Goal: Task Accomplishment & Management: Complete application form

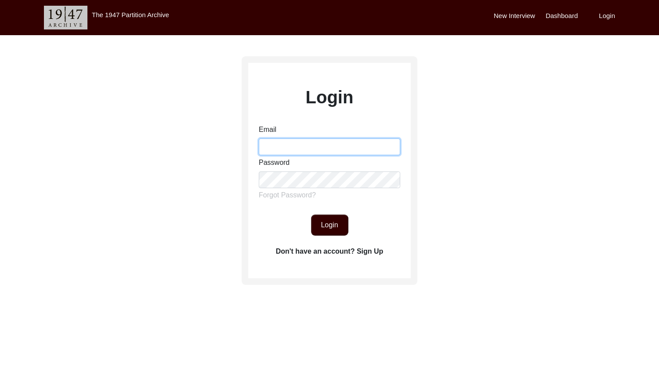
click at [287, 150] on input "Email" at bounding box center [329, 146] width 141 height 17
type input "[EMAIL_ADDRESS][DOMAIN_NAME]"
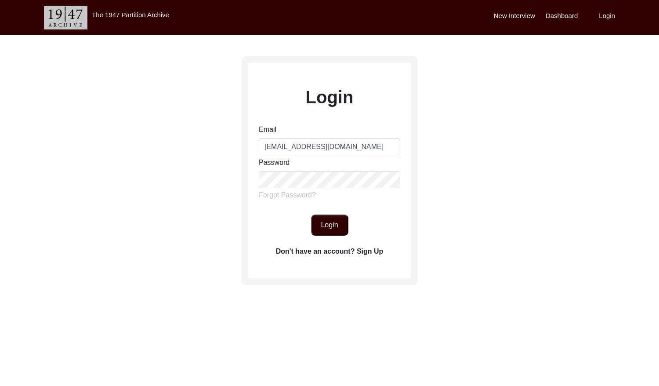
click at [340, 228] on button "Login" at bounding box center [329, 224] width 37 height 21
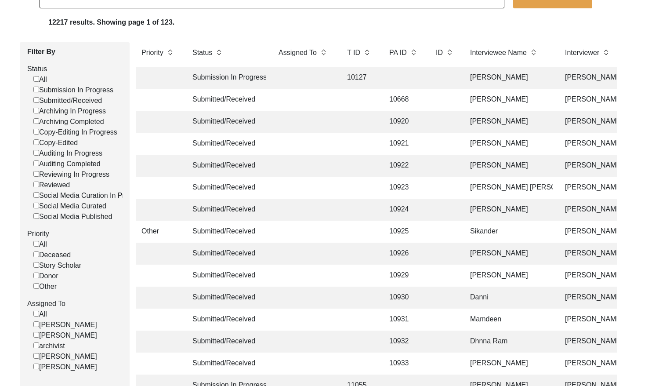
scroll to position [77, 0]
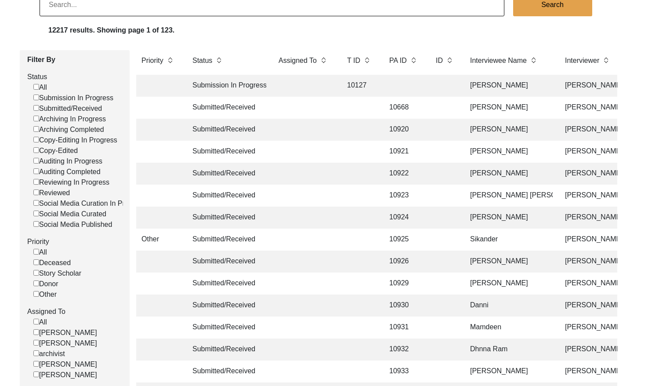
click at [37, 108] on input "Submitted/Received" at bounding box center [36, 108] width 6 height 6
checkbox input "false"
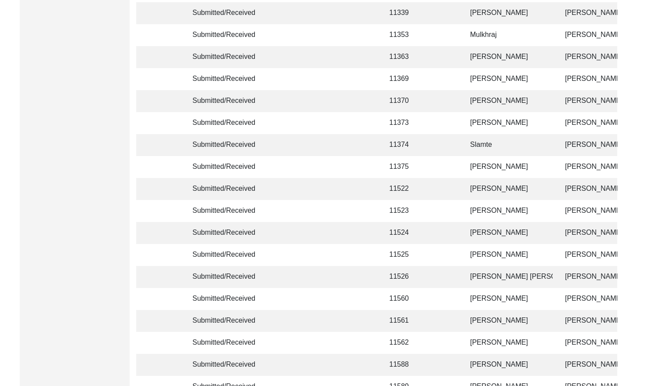
scroll to position [2072, 0]
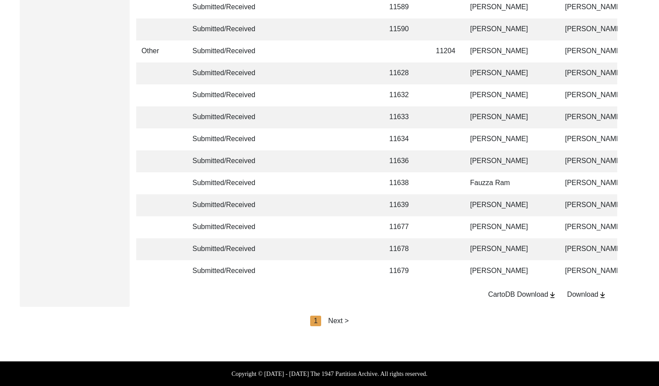
click at [331, 322] on div "Next >" at bounding box center [338, 320] width 21 height 11
click at [361, 319] on div "Next >" at bounding box center [358, 320] width 21 height 11
click at [352, 320] on div "Next >" at bounding box center [358, 320] width 21 height 11
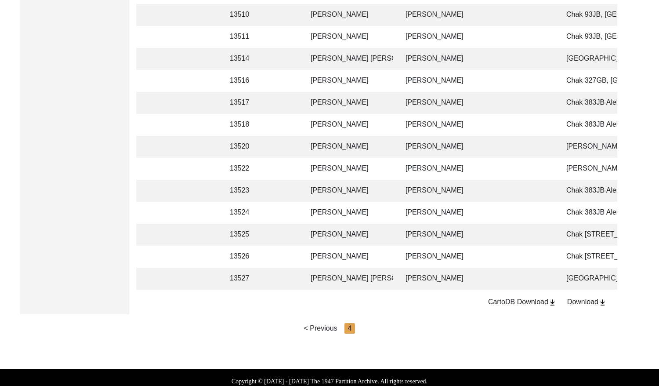
scroll to position [979, 0]
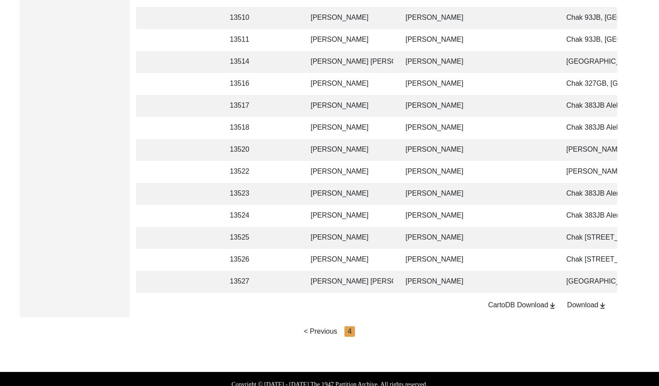
click at [406, 258] on td "[PERSON_NAME]" at bounding box center [477, 260] width 154 height 22
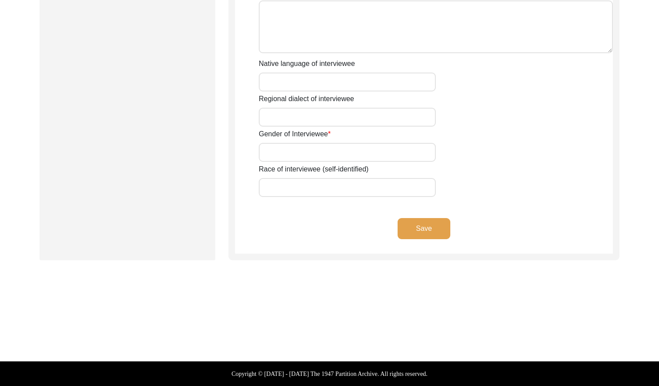
scroll to position [593, 0]
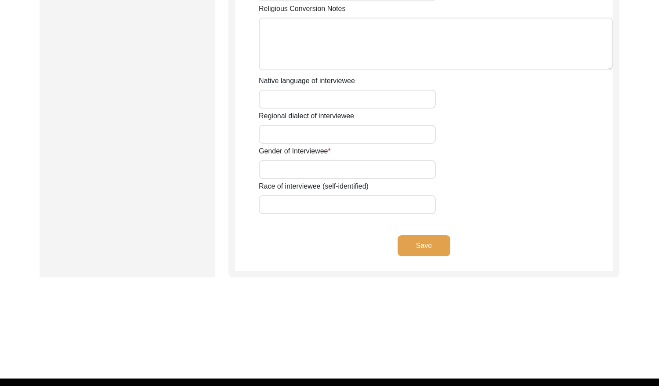
type input "Mr"
type input "[PERSON_NAME]"
type input "Ghani"
type input "N/A"
type input "[PERSON_NAME]"
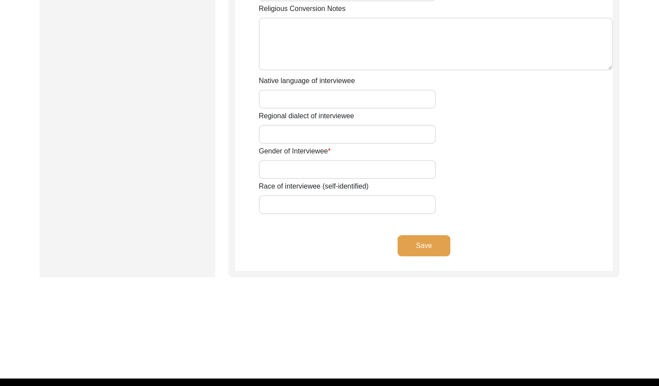
type input "N/A"
type input "[PERSON_NAME]"
type input "1935"
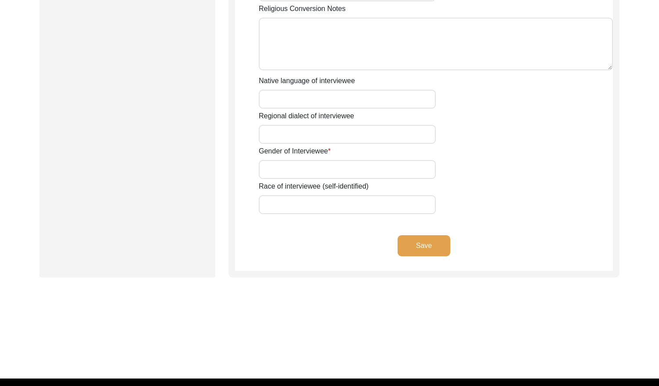
type input "90 Years"
type input "[DEMOGRAPHIC_DATA]"
type input "N/A"
type textarea "N/A"
type input "Punjabi"
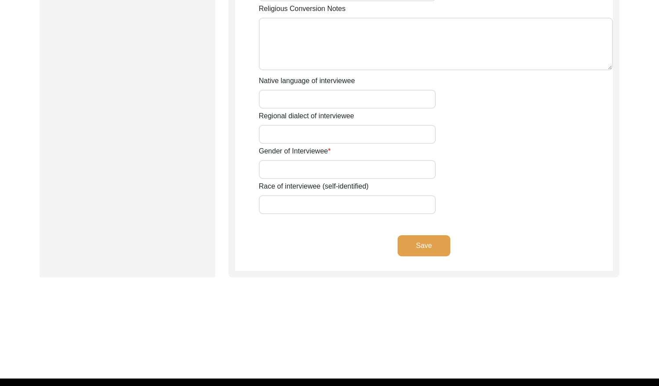
type input "Malwai"
type input "[DEMOGRAPHIC_DATA]"
type input "Kumhaar (Rehmani Now)"
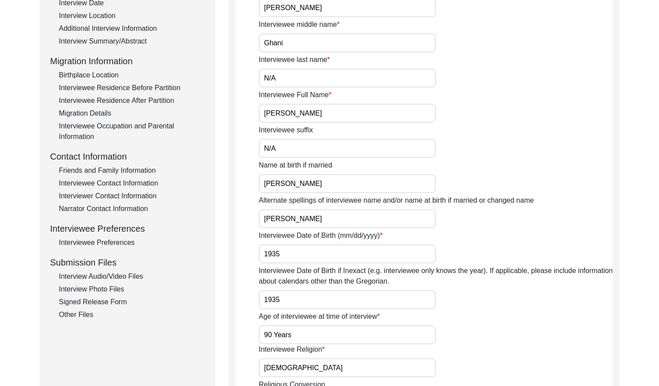
scroll to position [0, 0]
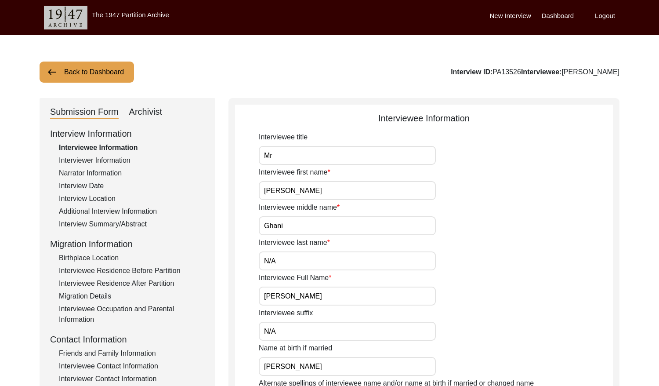
drag, startPoint x: 86, startPoint y: 159, endPoint x: 93, endPoint y: 158, distance: 7.5
click at [86, 159] on div "Interviewer Information" at bounding box center [132, 160] width 146 height 11
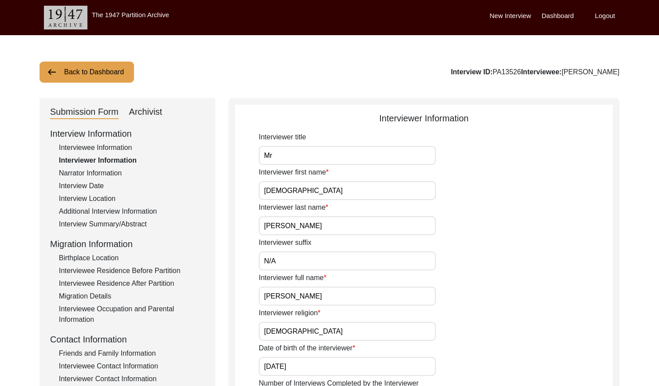
click at [99, 170] on div "Narrator Information" at bounding box center [132, 173] width 146 height 11
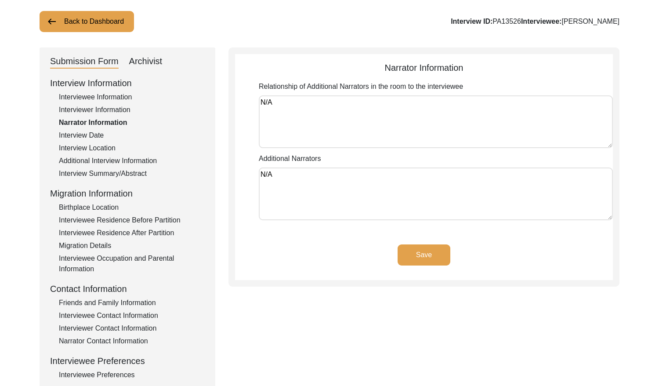
click at [80, 140] on div "Interview Date" at bounding box center [132, 135] width 146 height 11
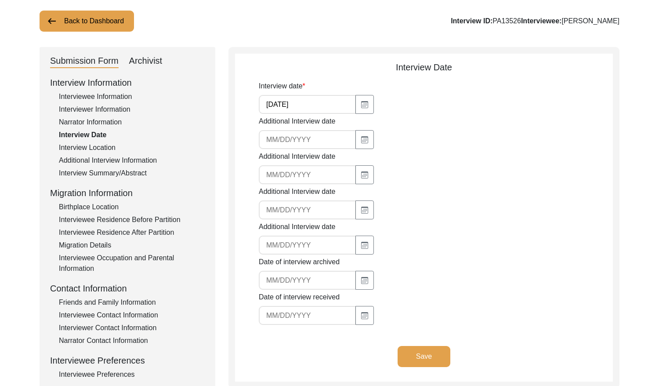
scroll to position [49, 0]
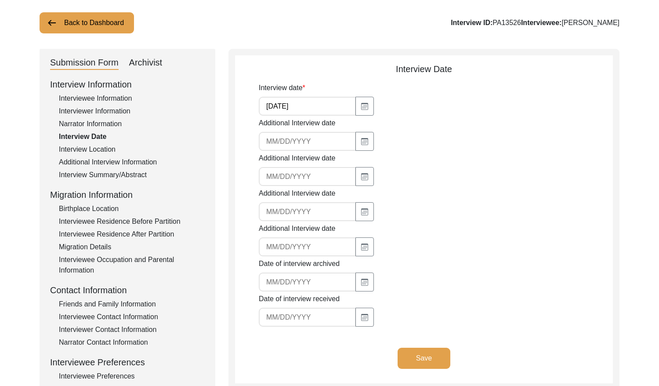
click at [108, 148] on div "Interview Location" at bounding box center [132, 149] width 146 height 11
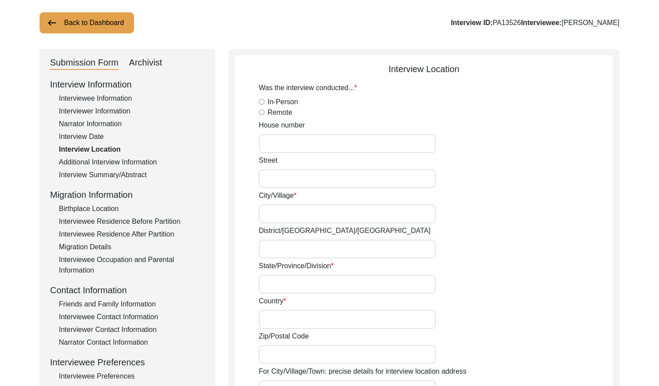
radio input "true"
type input "187"
type input "N/A"
type input "Chak 388JB Bassi Qasso"
type input "[PERSON_NAME]/ [PERSON_NAME]"
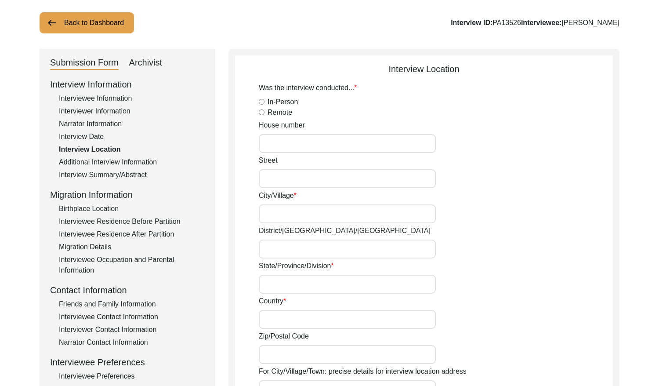
type input "[GEOGRAPHIC_DATA]"
type input "36050"
type input "Chak 388JB"
type input "Chak [STREET_ADDRESS]"
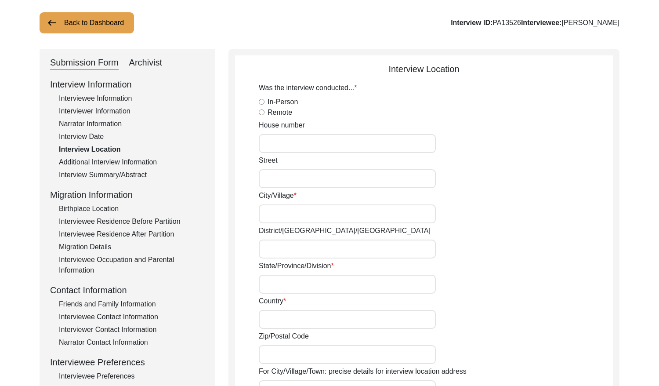
type input "N/A"
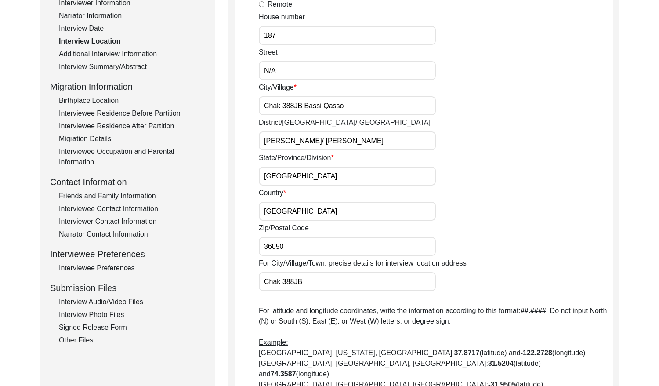
scroll to position [32, 0]
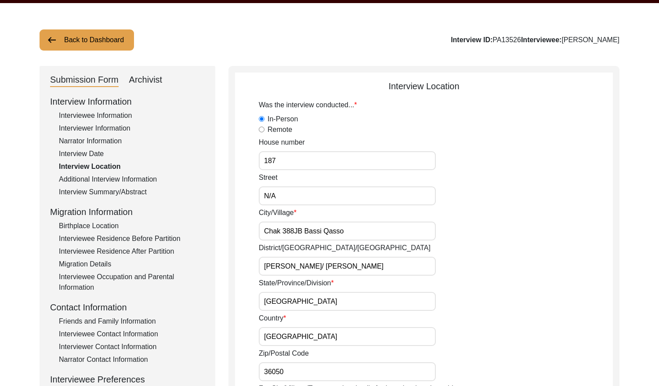
click at [136, 177] on div "Additional Interview Information" at bounding box center [132, 179] width 146 height 11
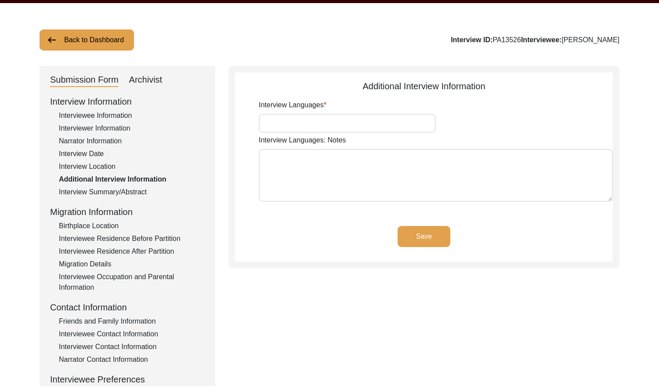
type input "Punjabi"
type textarea "N/A"
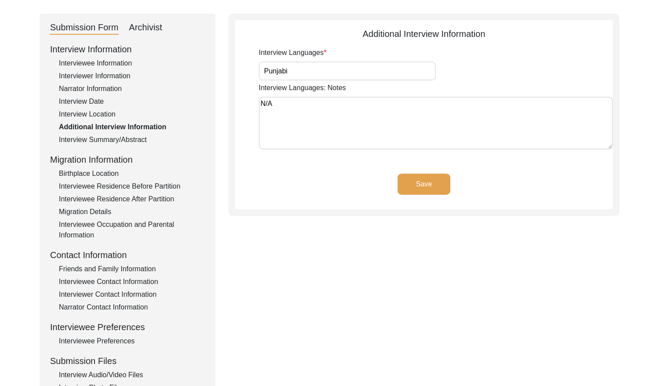
scroll to position [90, 0]
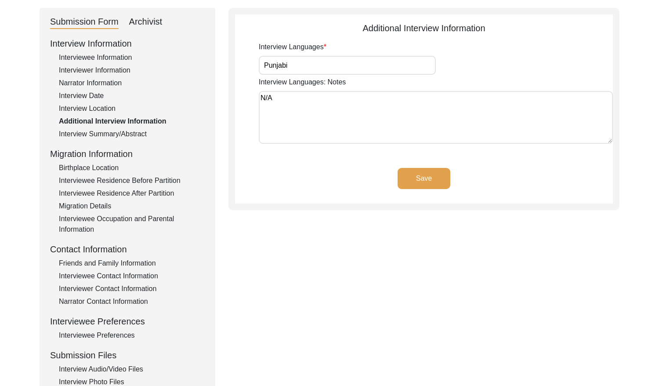
click at [134, 137] on div "Interview Summary/Abstract" at bounding box center [132, 134] width 146 height 11
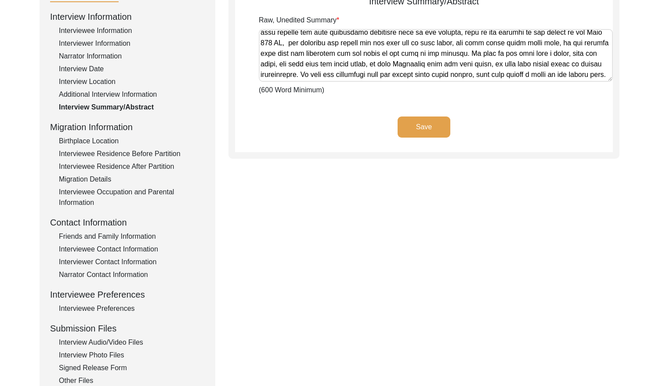
scroll to position [720, 0]
drag, startPoint x: 94, startPoint y: 141, endPoint x: 98, endPoint y: 136, distance: 6.2
click at [94, 141] on div "Birthplace Location" at bounding box center [132, 141] width 146 height 11
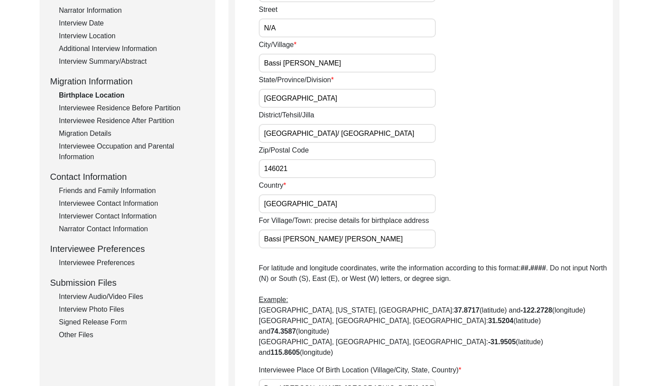
scroll to position [116, 0]
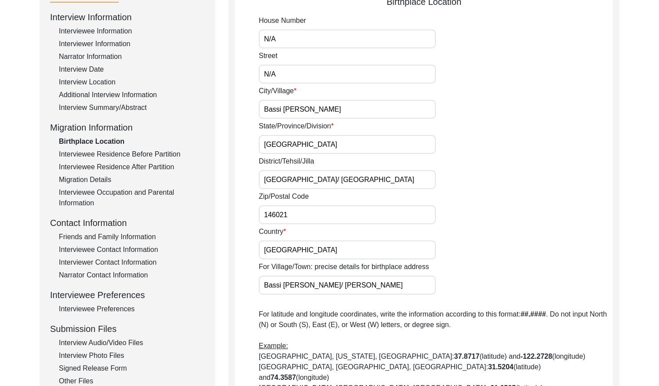
click at [134, 148] on div "Interview Information Interviewee Information Interviewer Information Narrator …" at bounding box center [127, 198] width 155 height 375
click at [134, 149] on div "Interviewee Residence Before Partition" at bounding box center [132, 154] width 146 height 11
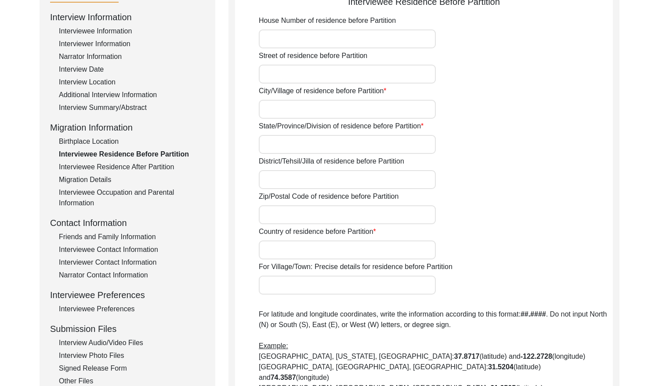
type input "N/A"
type input "Adamwal"
type input "[GEOGRAPHIC_DATA]"
type input "[GEOGRAPHIC_DATA]/ [GEOGRAPHIC_DATA]"
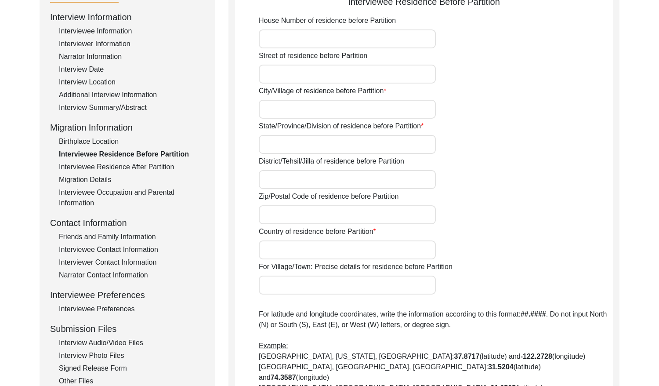
type input "144208"
type input "[GEOGRAPHIC_DATA]"
type input "Adamwal"
type input "[GEOGRAPHIC_DATA], [GEOGRAPHIC_DATA], [GEOGRAPHIC_DATA]"
type input "N/A"
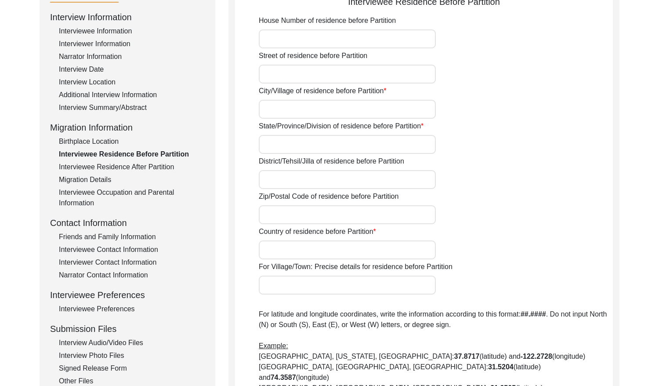
type input "N/A"
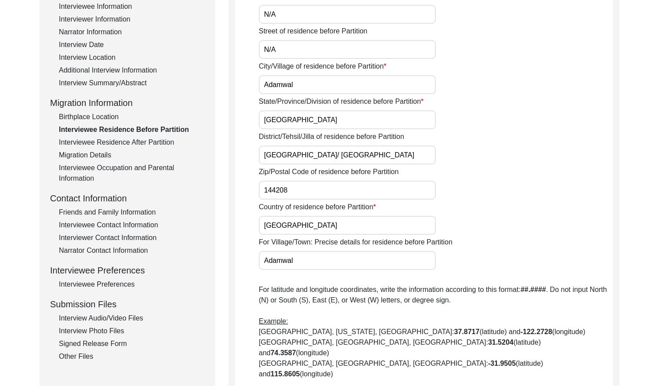
click at [136, 139] on div "Interviewee Residence After Partition" at bounding box center [132, 142] width 146 height 11
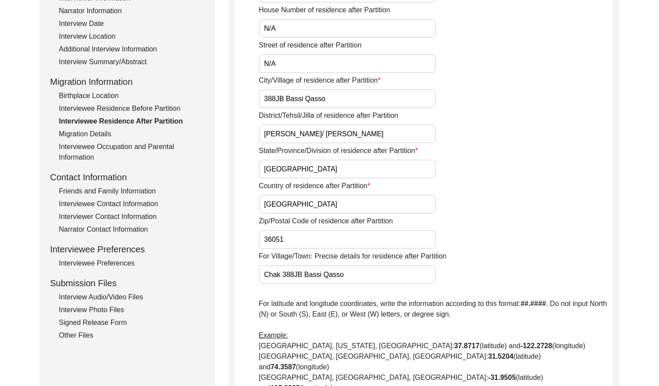
scroll to position [150, 0]
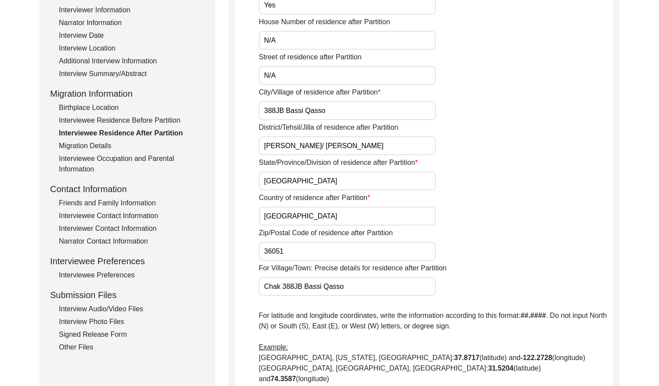
click at [92, 147] on div "Migration Details" at bounding box center [132, 146] width 146 height 11
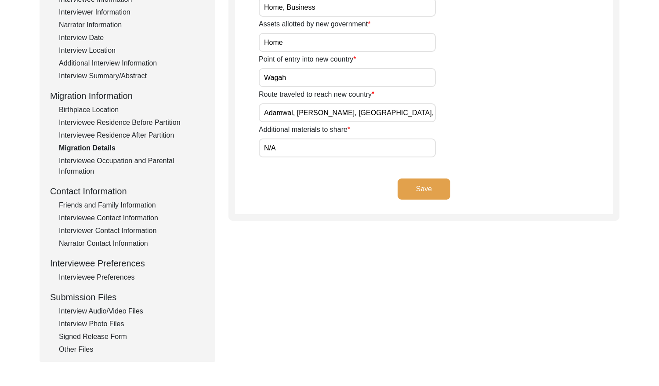
scroll to position [186, 0]
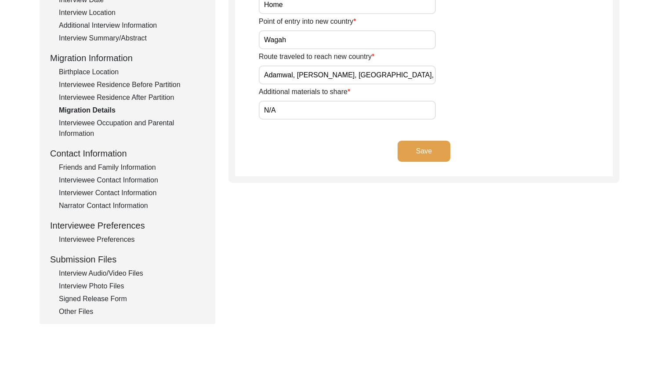
drag, startPoint x: 126, startPoint y: 123, endPoint x: 142, endPoint y: 122, distance: 16.3
click at [126, 123] on div "Interviewee Occupation and Parental Information" at bounding box center [132, 128] width 146 height 21
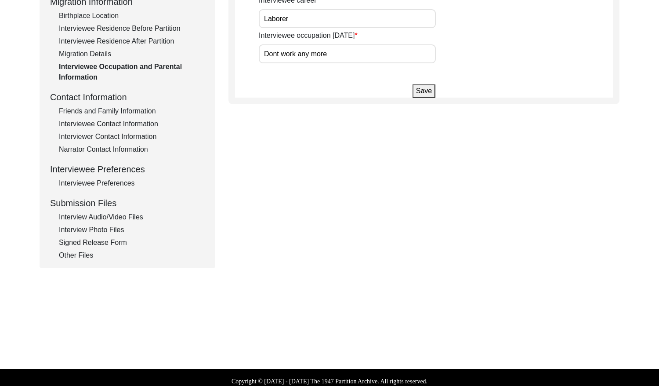
scroll to position [249, 0]
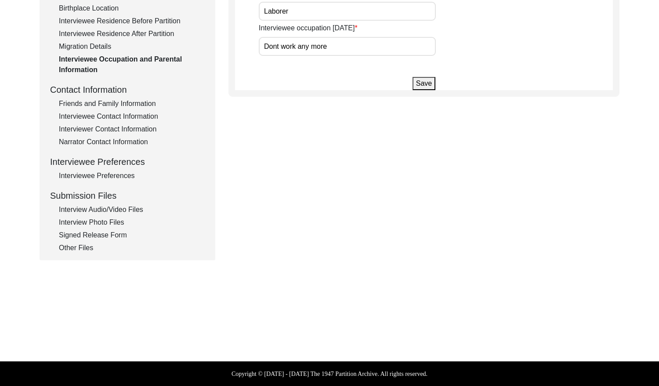
click at [126, 104] on div "Friends and Family Information" at bounding box center [132, 103] width 146 height 11
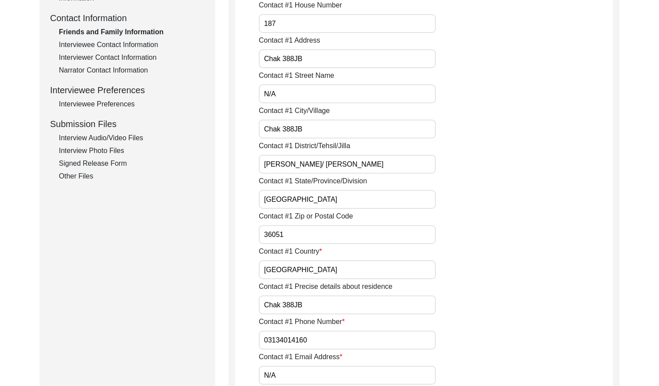
scroll to position [141, 0]
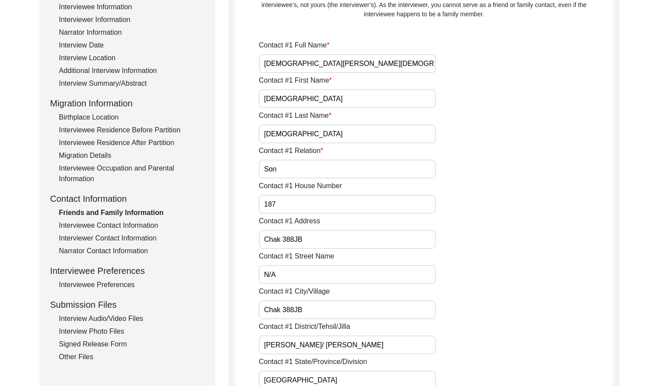
click at [129, 223] on div "Interviewee Contact Information" at bounding box center [132, 225] width 146 height 11
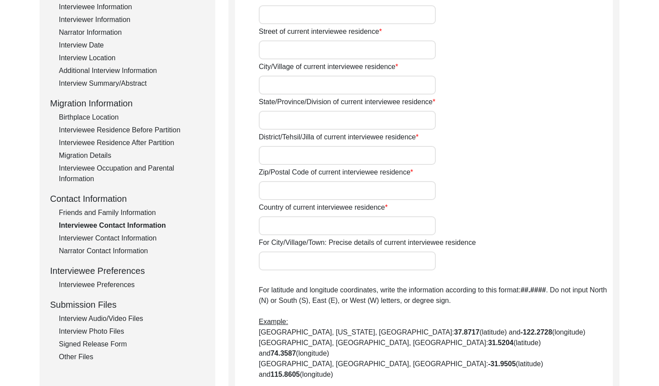
type input "187"
type input "N/A"
type input "Chak 388JB Bassi Qasso"
type input "[GEOGRAPHIC_DATA]"
type input "[PERSON_NAME]/ [PERSON_NAME]"
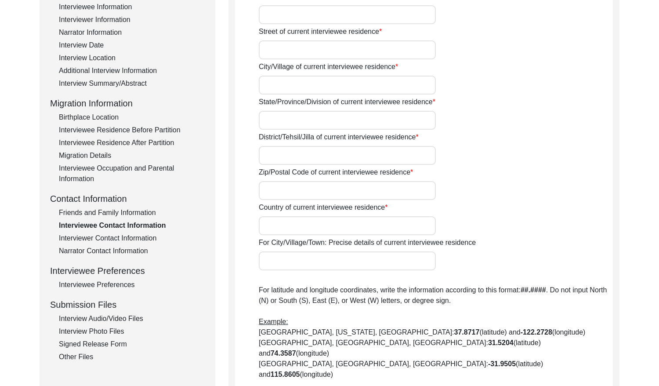
type input "36051"
type input "[GEOGRAPHIC_DATA]"
type input "Chak 388JB"
type input "[STREET_ADDRESS]"
type input "N/A"
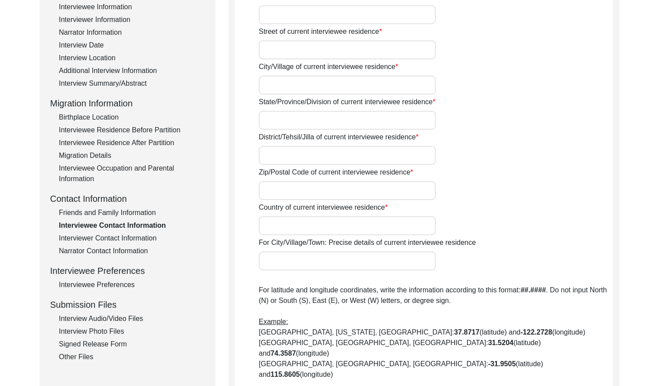
type input "N/A"
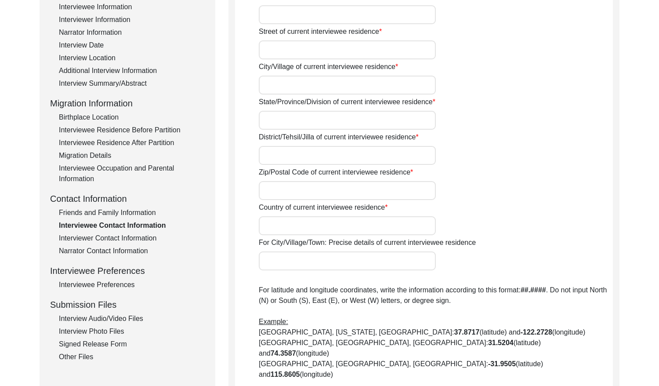
type input "N/A"
type textarea "N/A"
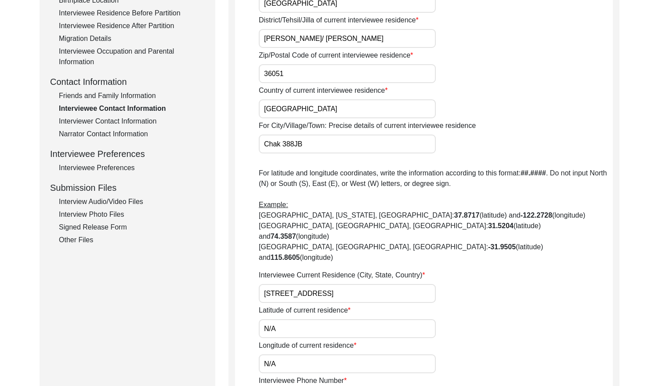
scroll to position [258, 0]
click at [126, 121] on div "Interviewer Contact Information" at bounding box center [132, 120] width 146 height 11
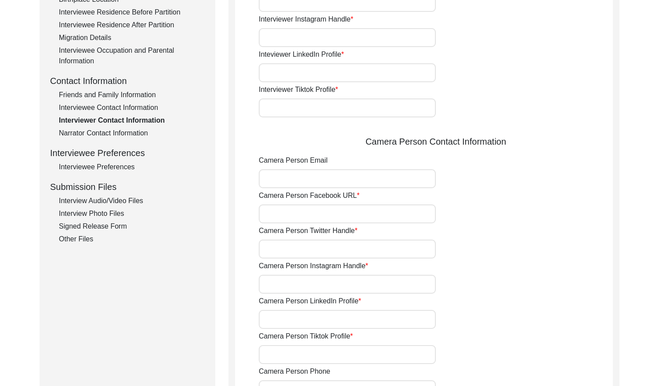
type input "03337682214"
type input "[EMAIL_ADDRESS][DOMAIN_NAME]"
type input "N/A"
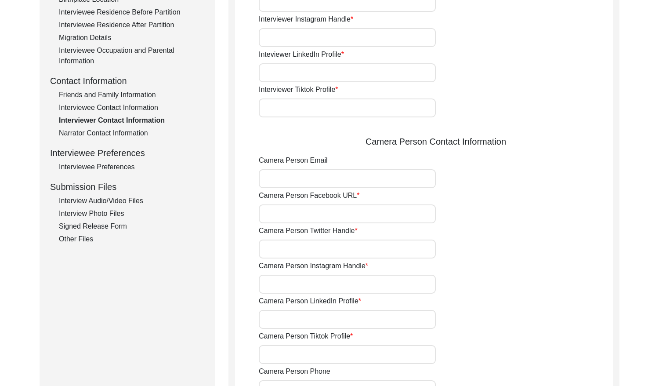
type input "N/A"
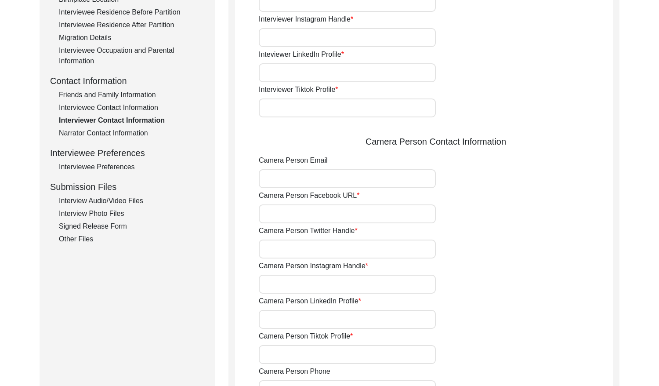
type input "N/A"
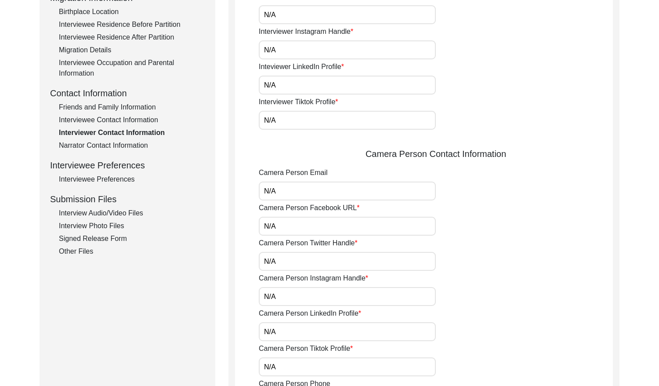
scroll to position [211, 0]
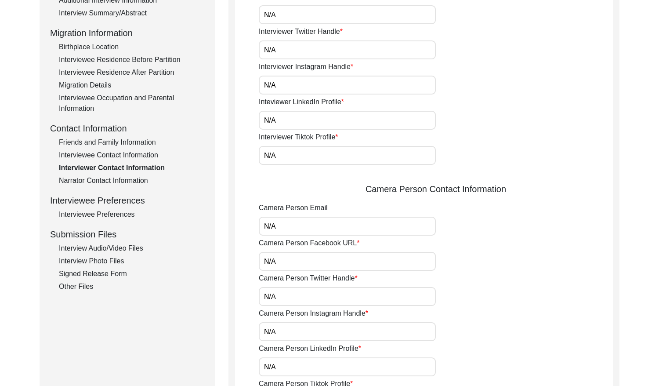
click at [118, 178] on div "Narrator Contact Information" at bounding box center [132, 180] width 146 height 11
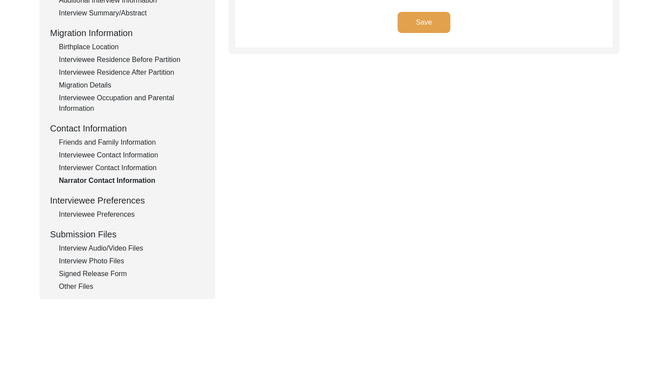
type textarea "N/A"
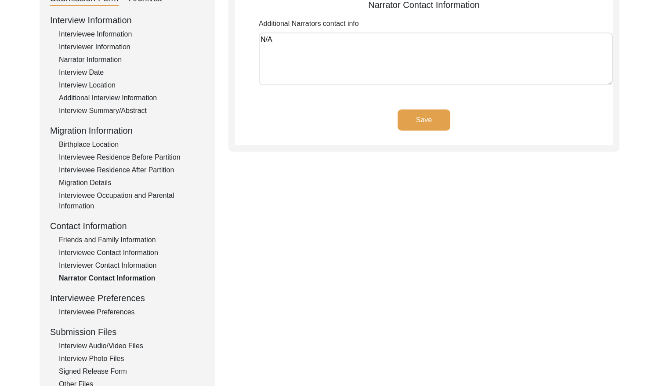
scroll to position [155, 0]
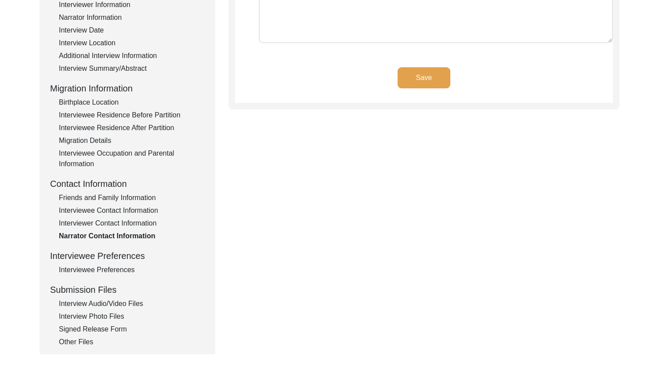
click at [108, 267] on div "Interviewee Preferences" at bounding box center [132, 269] width 146 height 11
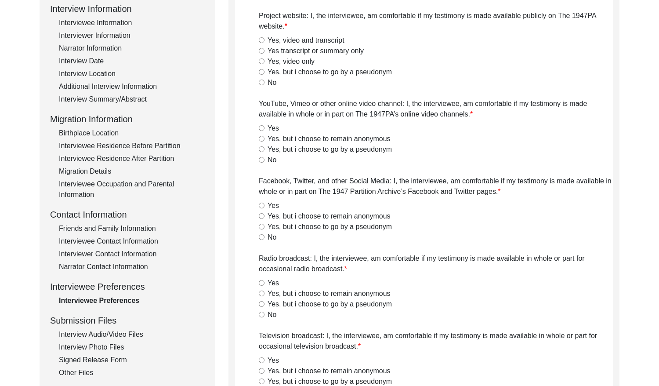
radio input "true"
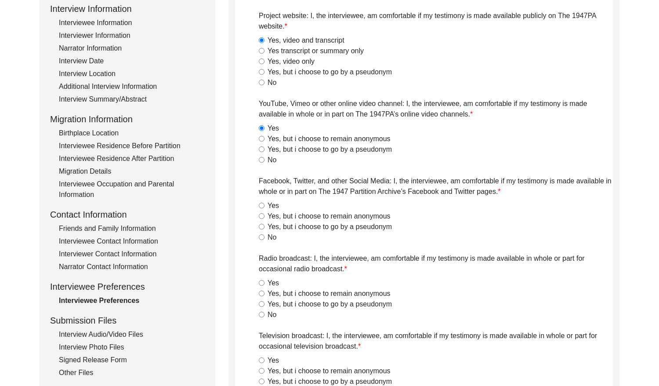
radio input "true"
type textarea "N/A"
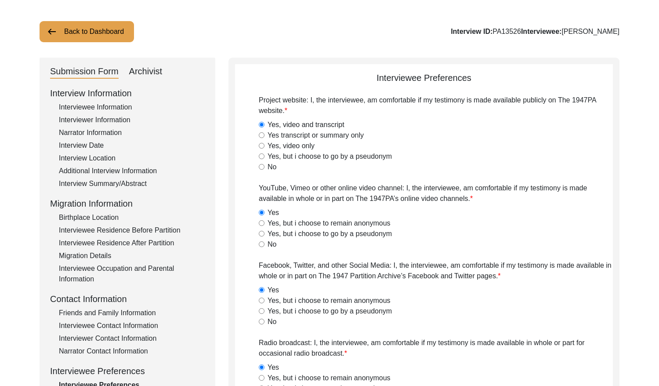
scroll to position [0, 0]
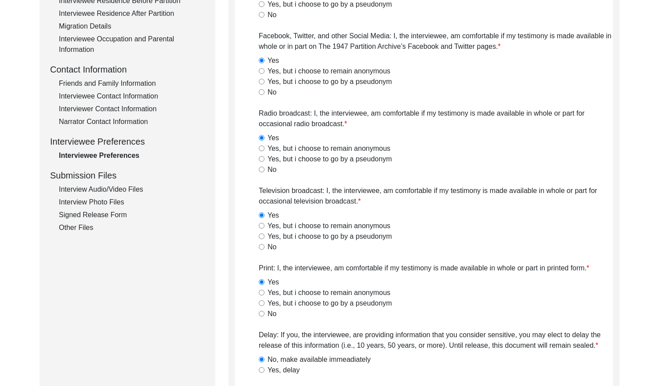
click at [120, 189] on div "Interview Audio/Video Files" at bounding box center [132, 189] width 146 height 11
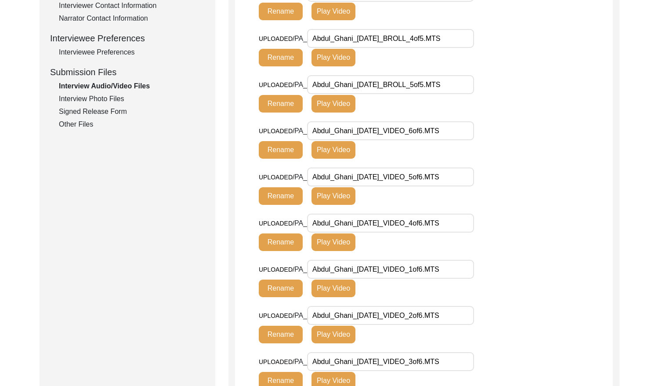
scroll to position [368, 0]
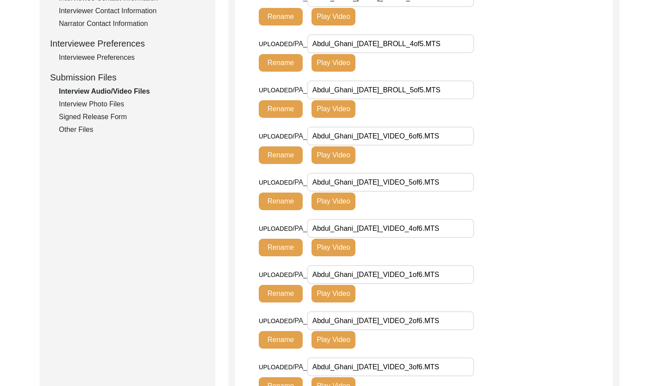
click at [114, 104] on div "Interview Photo Files" at bounding box center [132, 104] width 146 height 11
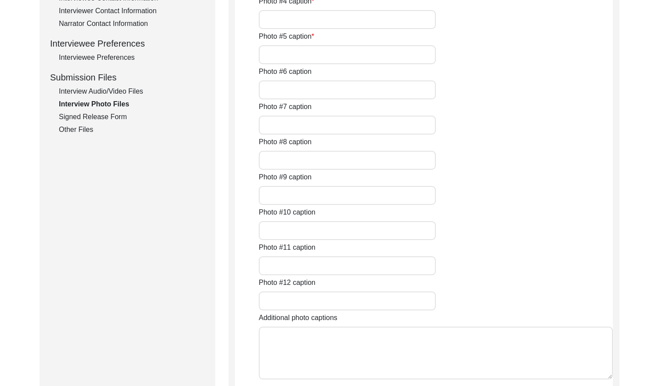
type input "[PERSON_NAME]"
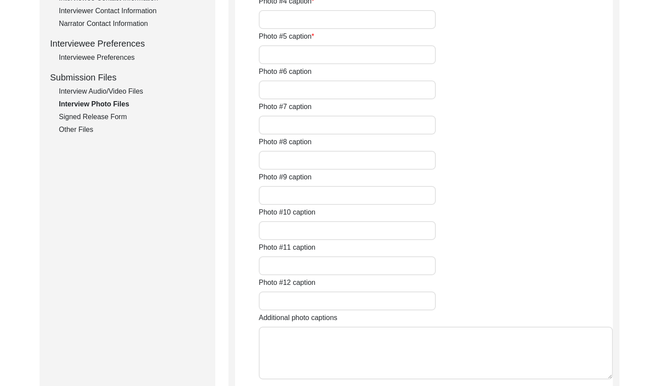
type input "[PERSON_NAME]"
type input "N/A"
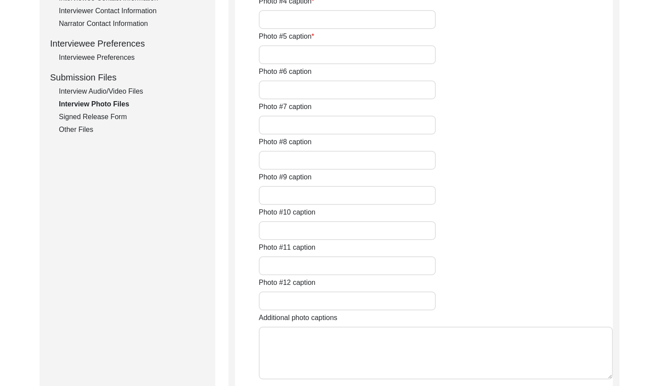
type input "N/A"
type textarea "N/A"
type input "N/A"
type input "JPG"
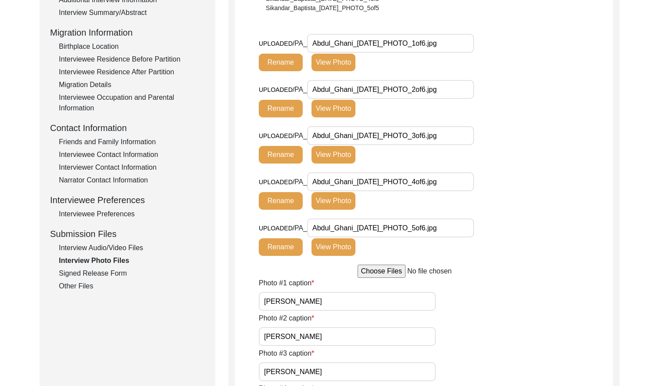
scroll to position [178, 0]
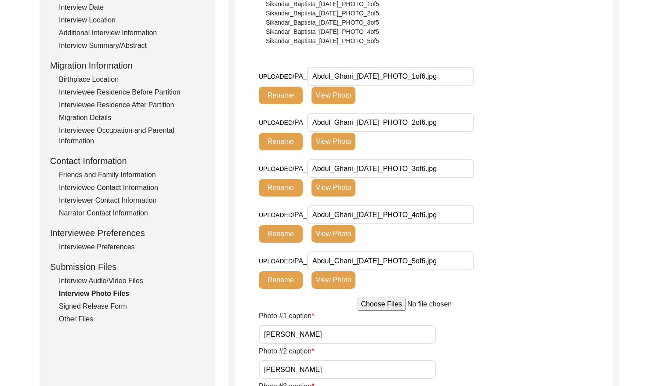
drag, startPoint x: 103, startPoint y: 305, endPoint x: 179, endPoint y: 277, distance: 80.6
click at [105, 304] on div "Signed Release Form" at bounding box center [132, 306] width 146 height 11
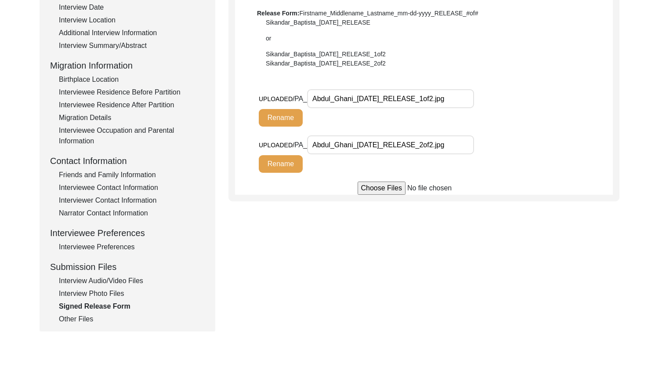
click at [69, 317] on div "Other Files" at bounding box center [132, 319] width 146 height 11
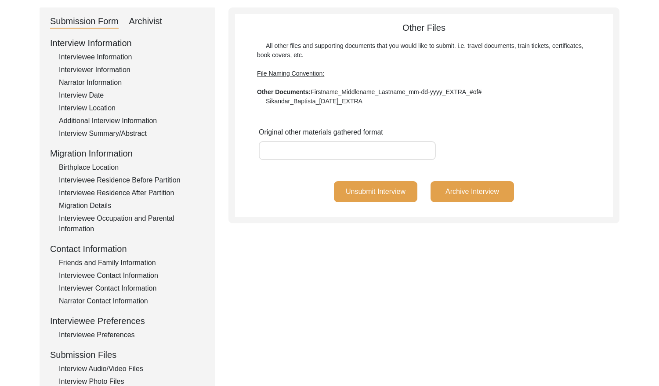
scroll to position [0, 0]
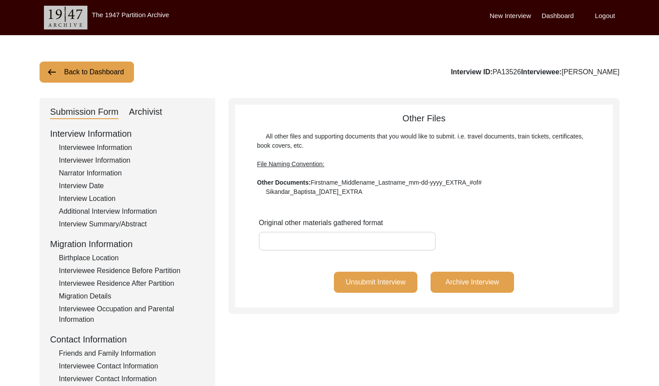
drag, startPoint x: 536, startPoint y: 71, endPoint x: 510, endPoint y: 71, distance: 25.9
click at [510, 71] on div "Interview ID: PA13526 Interviewee: [PERSON_NAME]" at bounding box center [535, 72] width 169 height 11
copy div "PA13526"
click at [112, 77] on button "Back to Dashboard" at bounding box center [87, 71] width 94 height 21
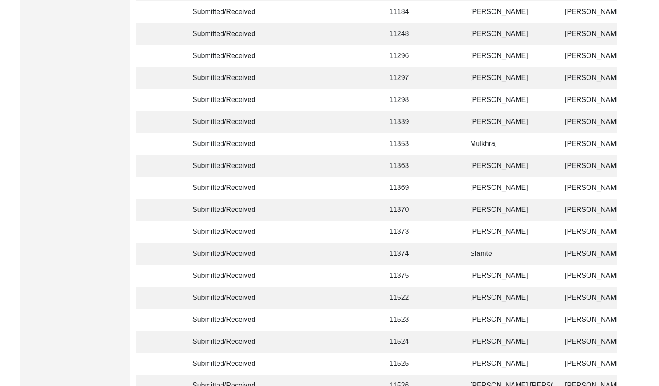
scroll to position [2072, 0]
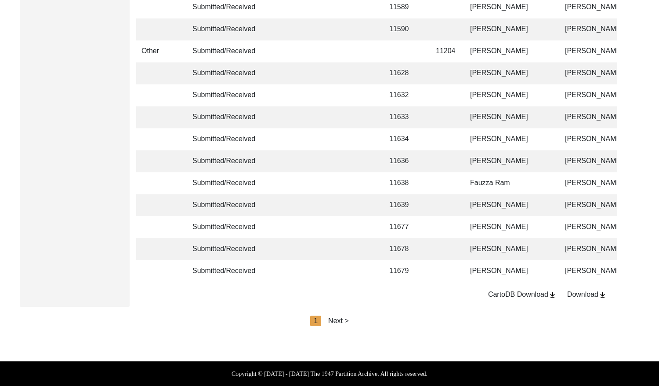
click at [340, 317] on div "Next >" at bounding box center [338, 320] width 21 height 11
click at [355, 320] on div "Next >" at bounding box center [358, 320] width 21 height 11
click at [366, 318] on div "Next >" at bounding box center [358, 320] width 21 height 11
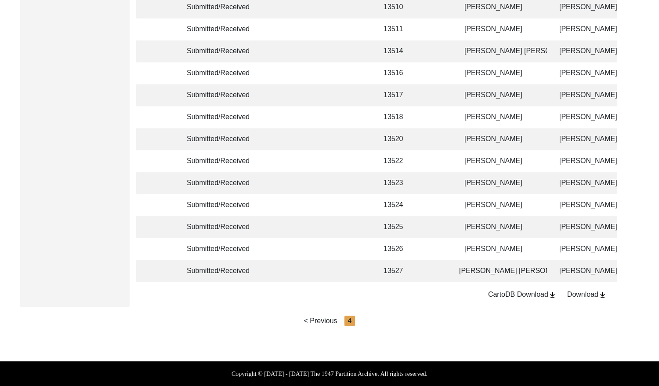
scroll to position [0, 7]
click at [524, 260] on td "[PERSON_NAME] [PERSON_NAME]" at bounding box center [502, 271] width 88 height 22
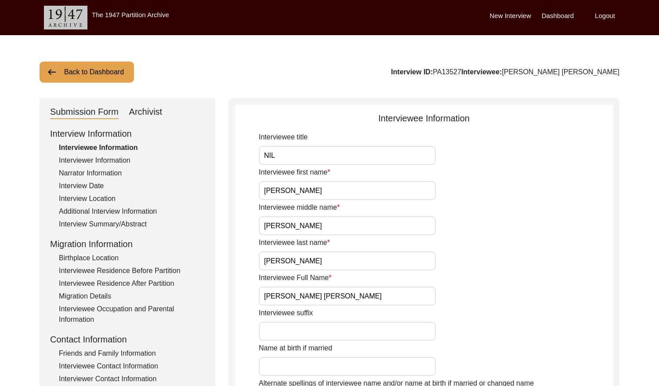
click at [96, 74] on button "Back to Dashboard" at bounding box center [87, 71] width 94 height 21
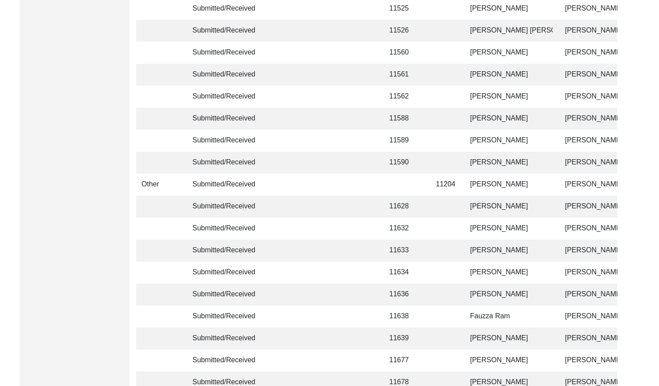
scroll to position [2072, 0]
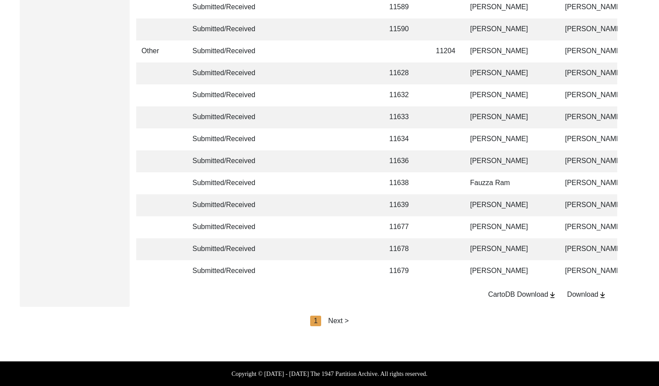
click at [344, 319] on div "Next >" at bounding box center [338, 320] width 21 height 11
click at [353, 320] on div "Next >" at bounding box center [358, 320] width 21 height 11
click at [362, 320] on div "Next >" at bounding box center [358, 320] width 21 height 11
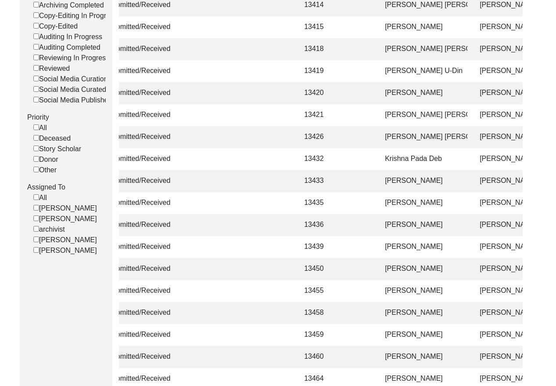
scroll to position [0, 0]
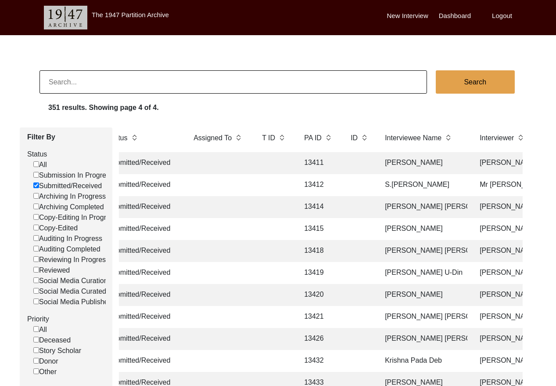
click at [126, 78] on input at bounding box center [234, 81] width 388 height 23
paste input "[PERSON_NAME]"
type input "[PERSON_NAME]"
checkbox input "false"
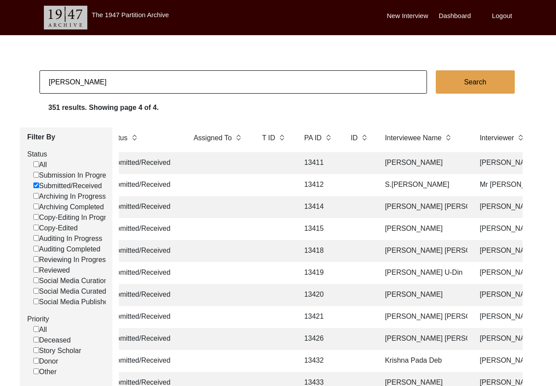
checkbox input "false"
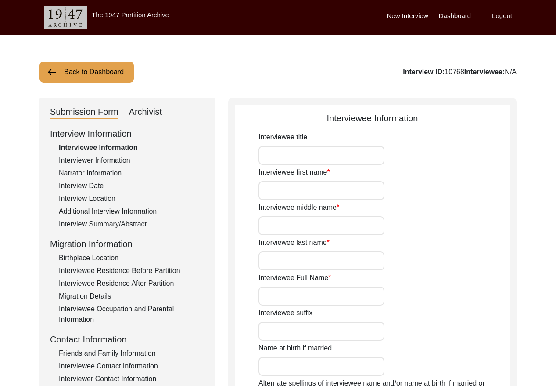
type input "Mr."
type input "[PERSON_NAME]"
type input "N/A"
type input "Chakraborty"
type input "[PERSON_NAME]"
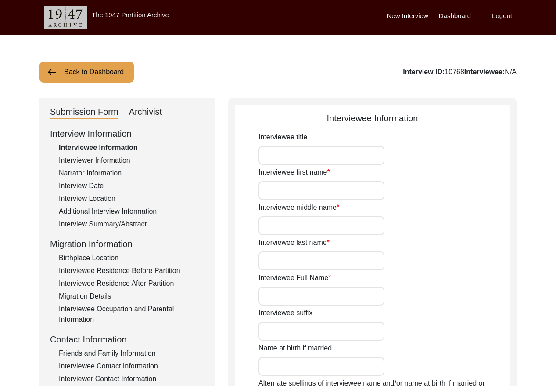
type input "N/A"
type input "[DATE]"
type input "N/A"
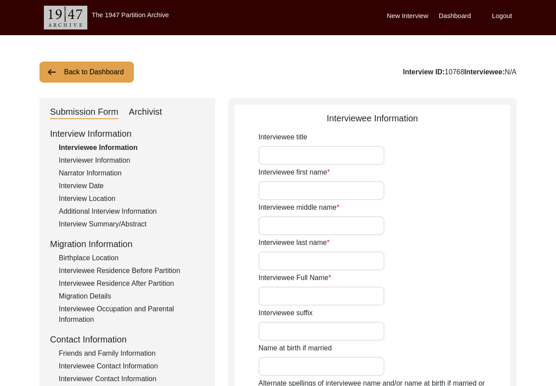
type input "87"
type input "[DEMOGRAPHIC_DATA]"
type input "N/A"
type textarea "N/A"
type input "Bengali"
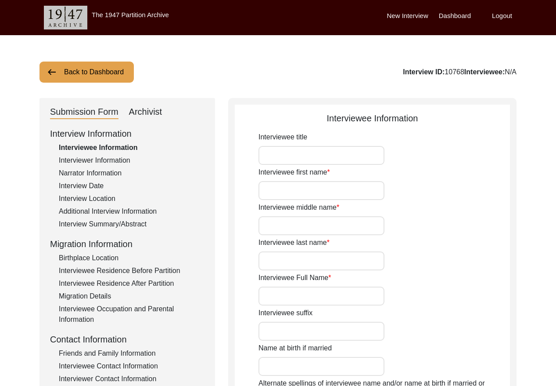
type input "N/A"
type input "[DEMOGRAPHIC_DATA]"
type input "N/A"
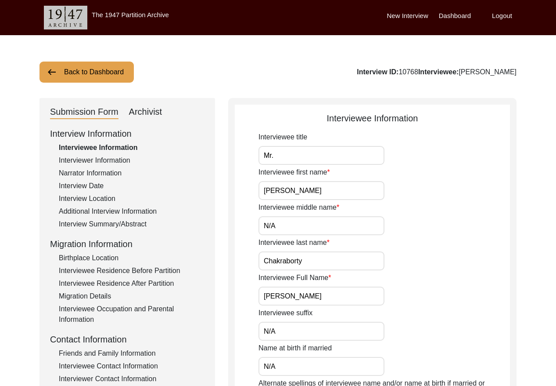
drag, startPoint x: 153, startPoint y: 108, endPoint x: 191, endPoint y: 106, distance: 37.8
click at [155, 106] on div "Archivist" at bounding box center [145, 112] width 33 height 14
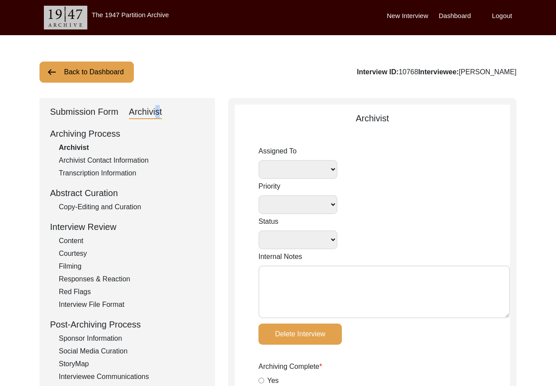
select select
select select "Reviewed"
type textarea "[PERSON_NAME] [DATE]: Re-assigned to [PERSON_NAME] for a final review. [PERSON_…"
radio input "true"
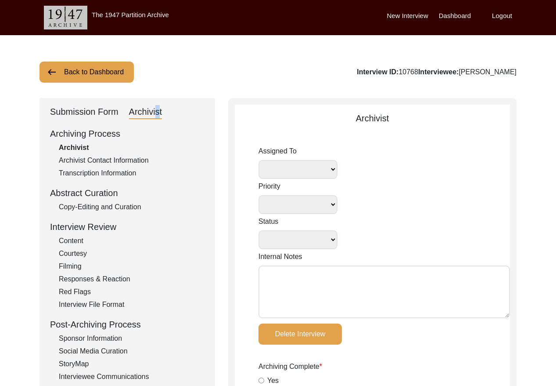
type input "[DATE]"
type textarea "Archiving complete No information for second contact Tori [DATE]: video format,…"
radio input "true"
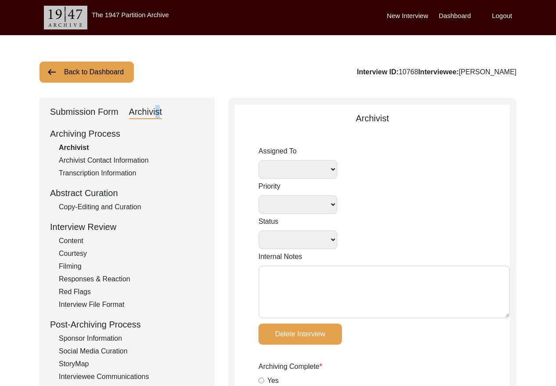
radio input "true"
type textarea "no post-interview form available"
radio input "true"
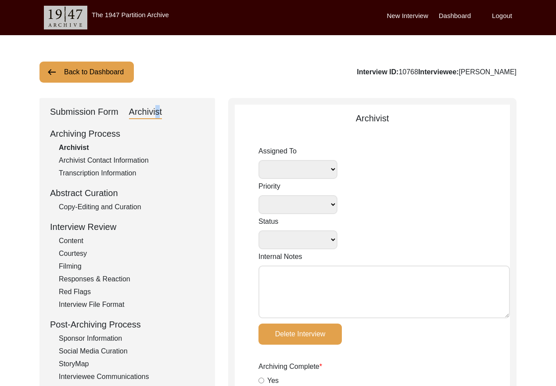
radio input "true"
type input "1:36:23"
radio input "true"
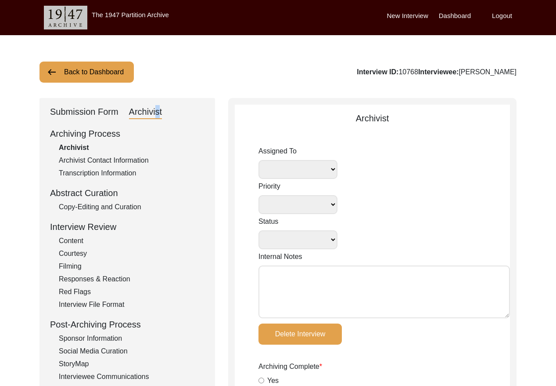
radio input "true"
type input "21"
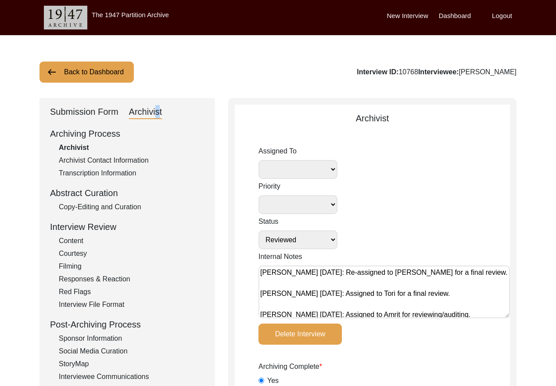
type input "mp4"
select select
